Goal: Task Accomplishment & Management: Use online tool/utility

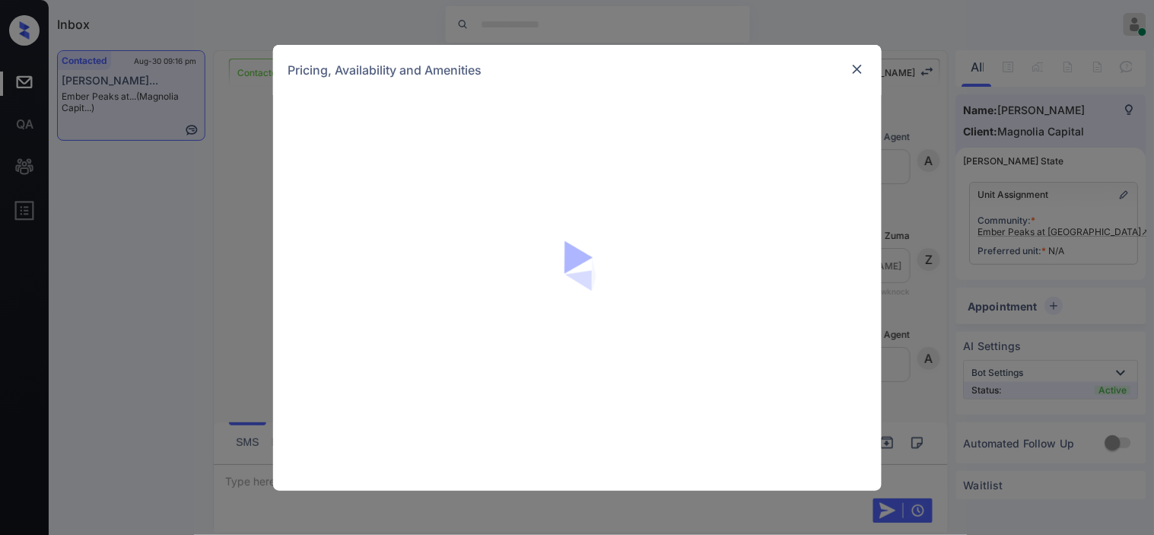
scroll to position [713, 0]
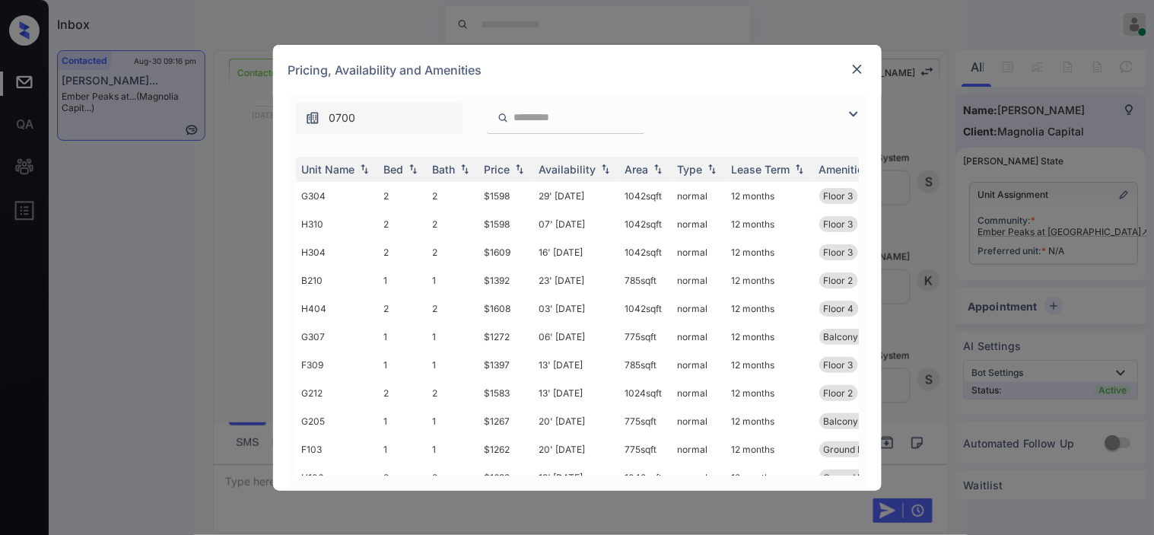
click at [854, 119] on img at bounding box center [853, 114] width 18 height 18
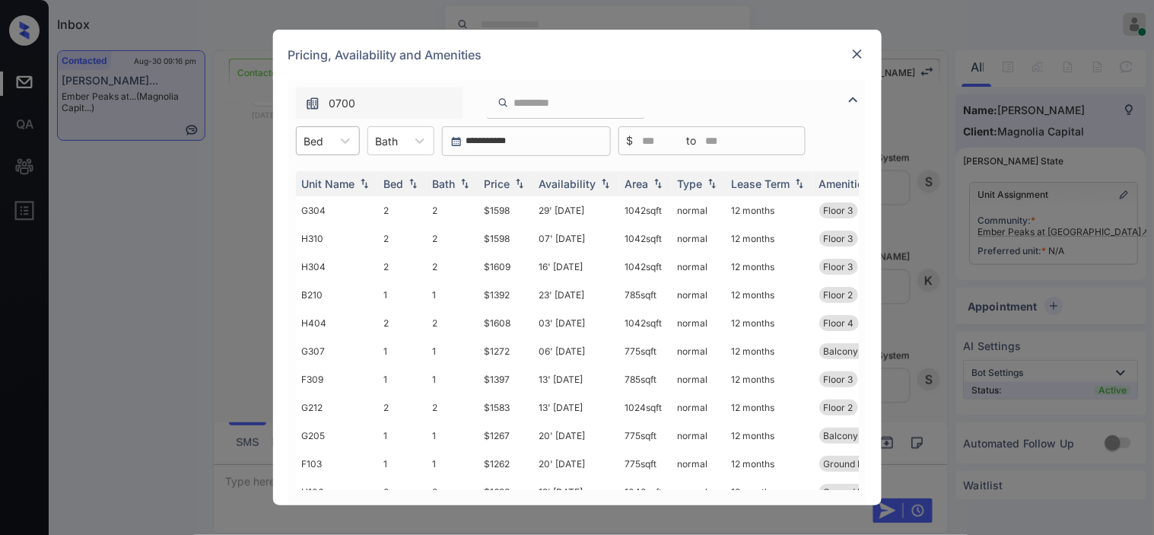
click at [316, 135] on div at bounding box center [314, 141] width 20 height 16
click at [338, 177] on div "1" at bounding box center [328, 177] width 64 height 27
click at [505, 175] on th "Price" at bounding box center [505, 183] width 55 height 25
click at [530, 206] on tr "F103 1 1 $1262 20' Aug 25 775 sqft normal 12 months Ground Level Balcony Storag…" at bounding box center [693, 210] width 795 height 28
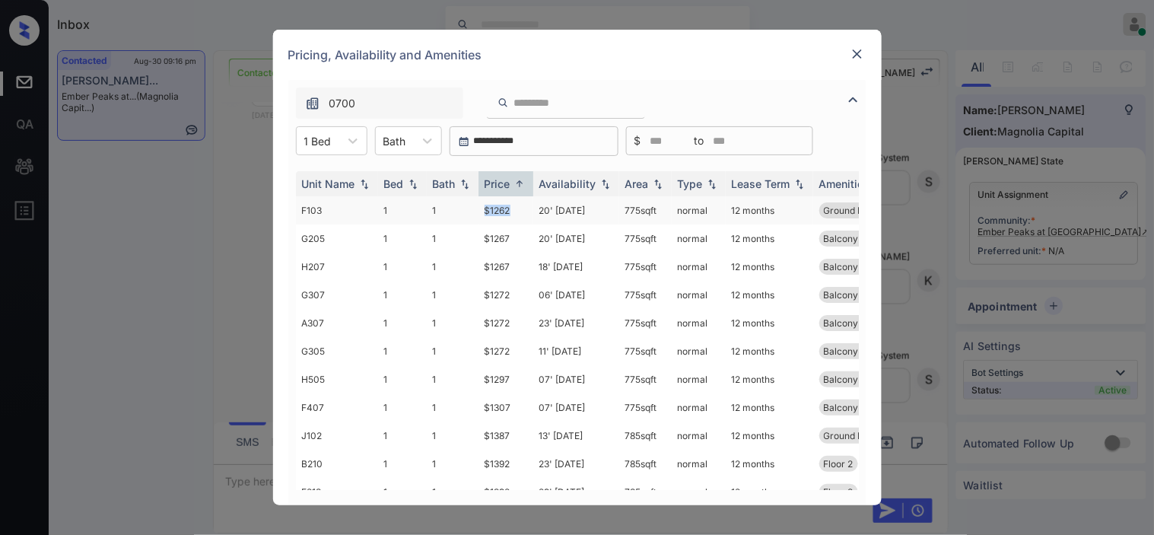
copy tr "$1262"
click at [500, 208] on td "$1262" at bounding box center [505, 210] width 55 height 28
drag, startPoint x: 500, startPoint y: 208, endPoint x: 743, endPoint y: 2, distance: 319.4
click at [509, 199] on td "$1262" at bounding box center [505, 210] width 55 height 28
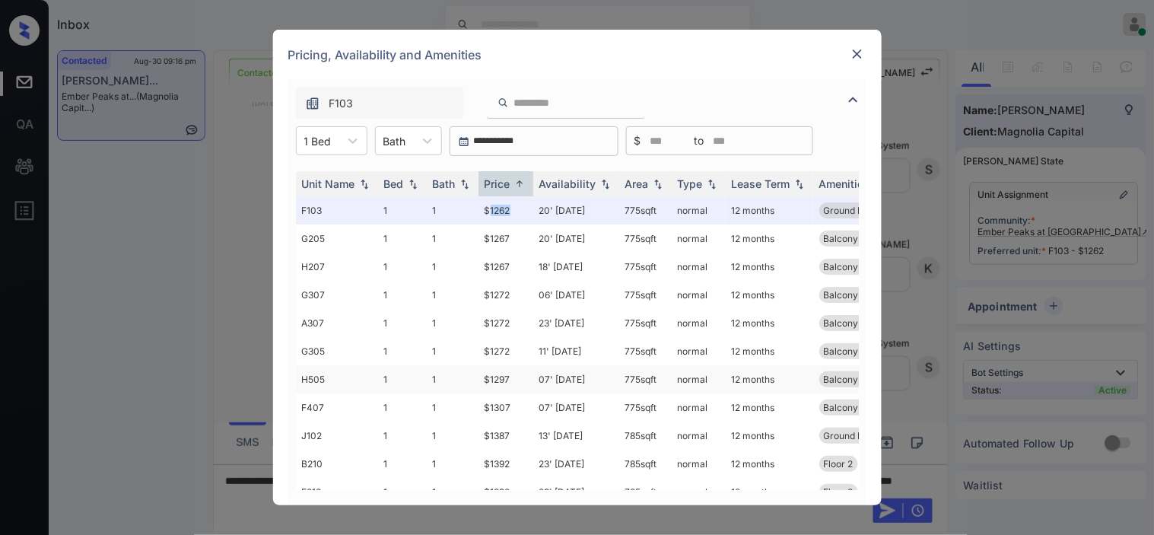
scroll to position [84, 0]
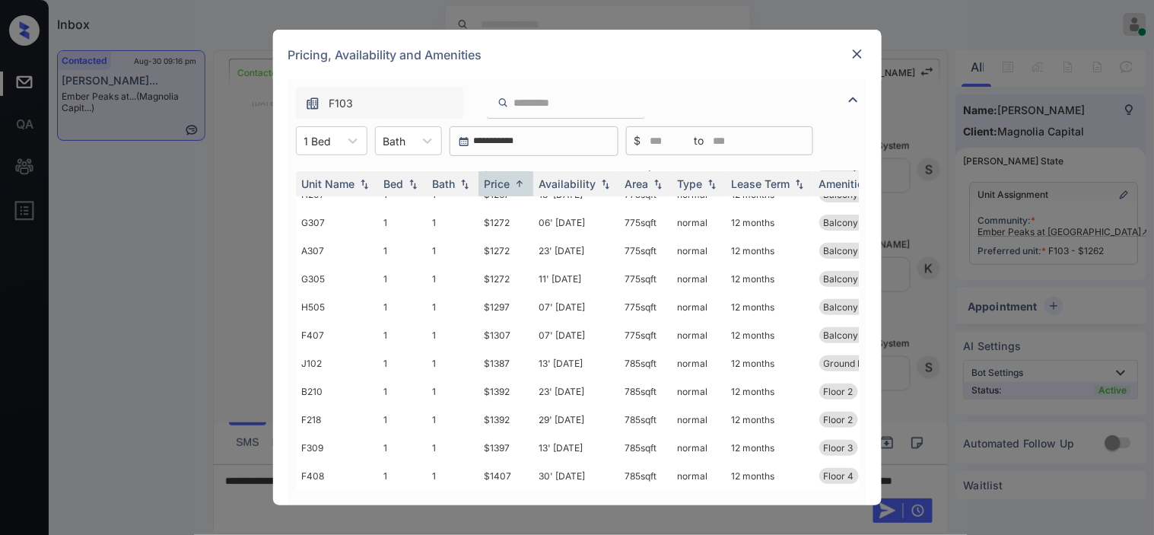
click at [855, 49] on img at bounding box center [856, 53] width 15 height 15
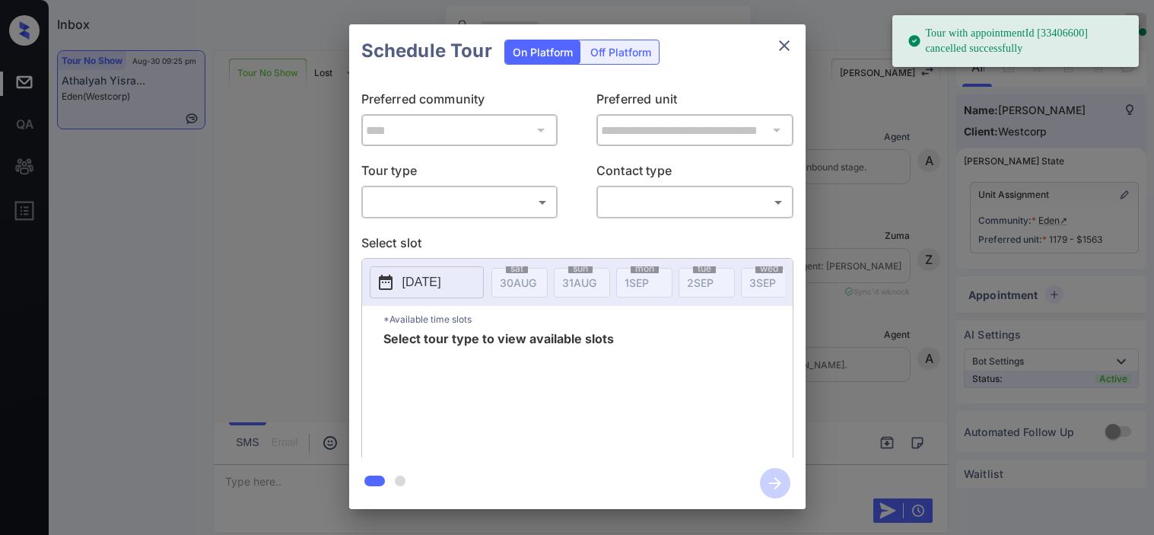
click at [514, 193] on body "Tour with appointmentId [33406600] cancelled successfully Inbox [PERSON_NAME] O…" at bounding box center [577, 267] width 1154 height 535
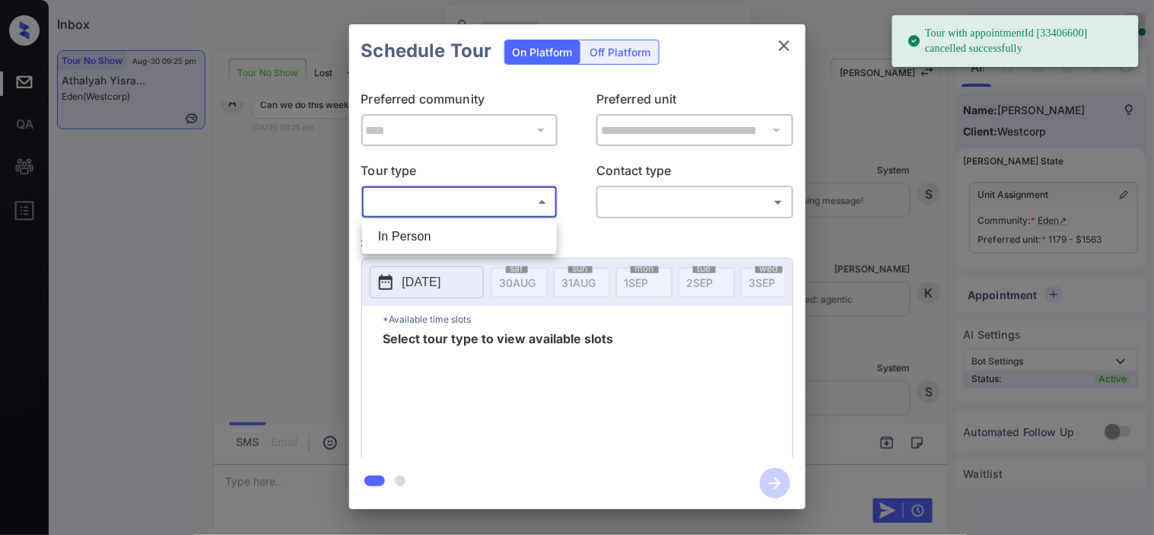
click at [498, 230] on li "In Person" at bounding box center [459, 236] width 187 height 27
type input "********"
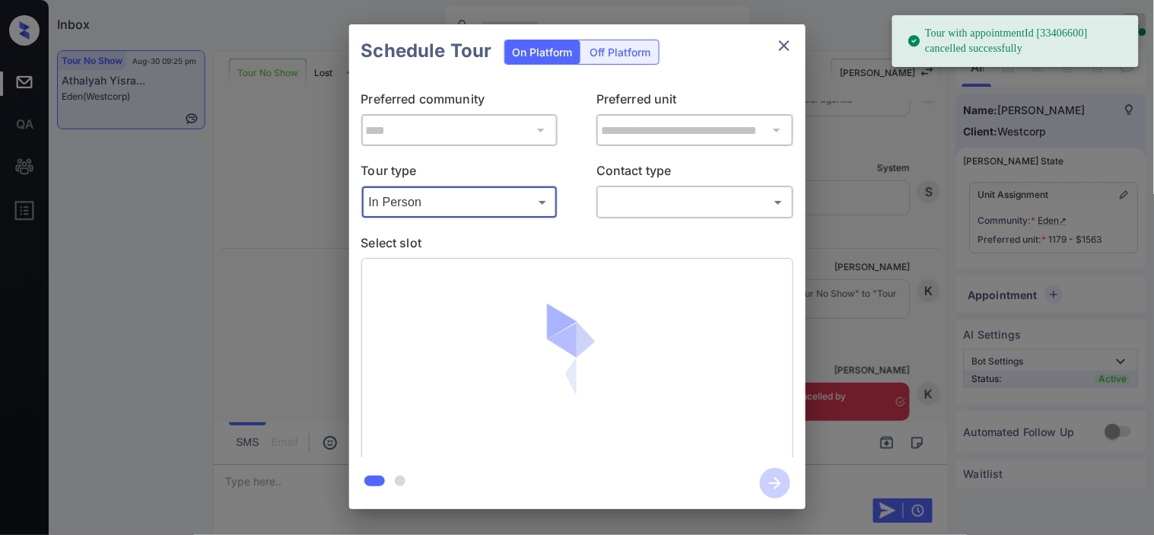
scroll to position [4873, 0]
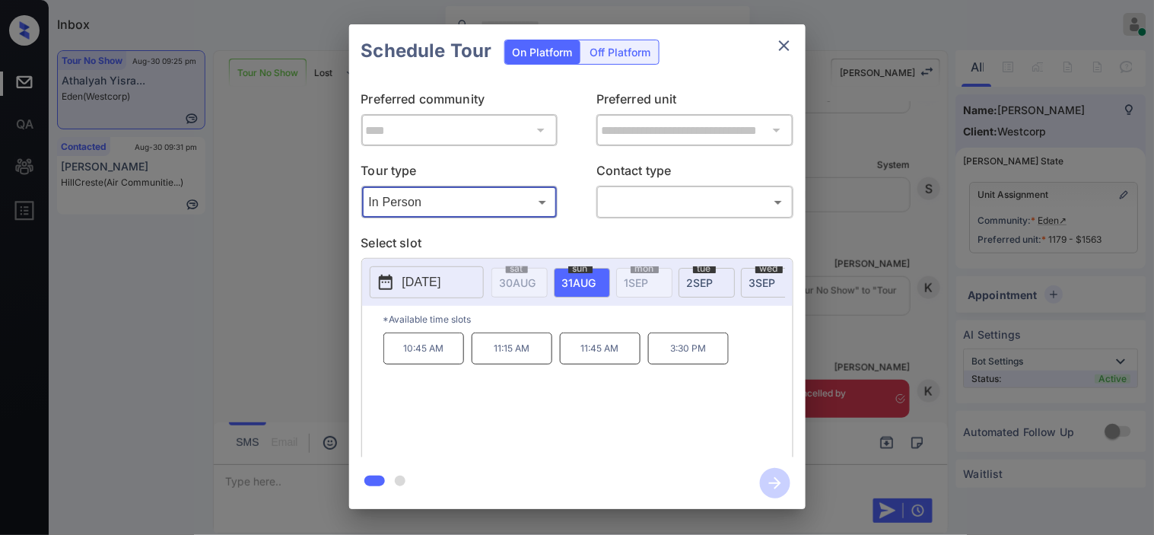
click at [300, 461] on div "**********" at bounding box center [577, 266] width 1154 height 533
